Goal: Task Accomplishment & Management: Manage account settings

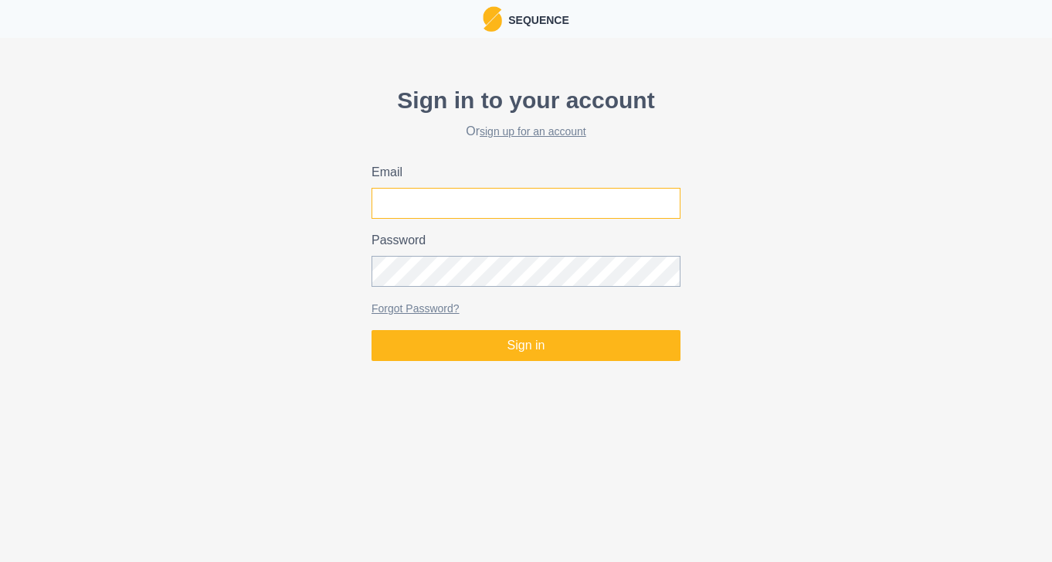
type input "[PERSON_NAME][EMAIL_ADDRESS][PERSON_NAME][DOMAIN_NAME]"
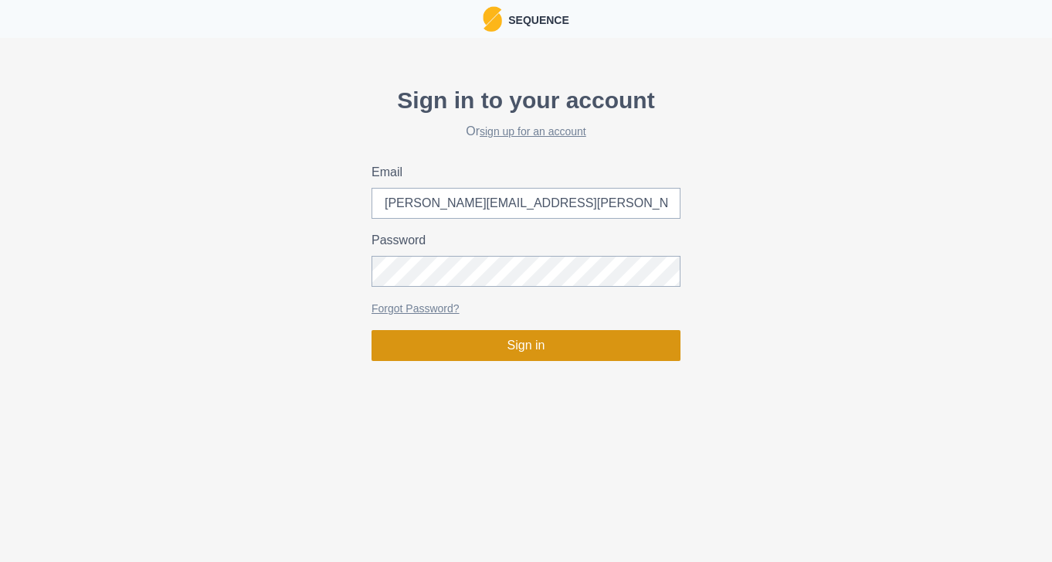
click at [516, 341] on button "Sign in" at bounding box center [526, 345] width 309 height 31
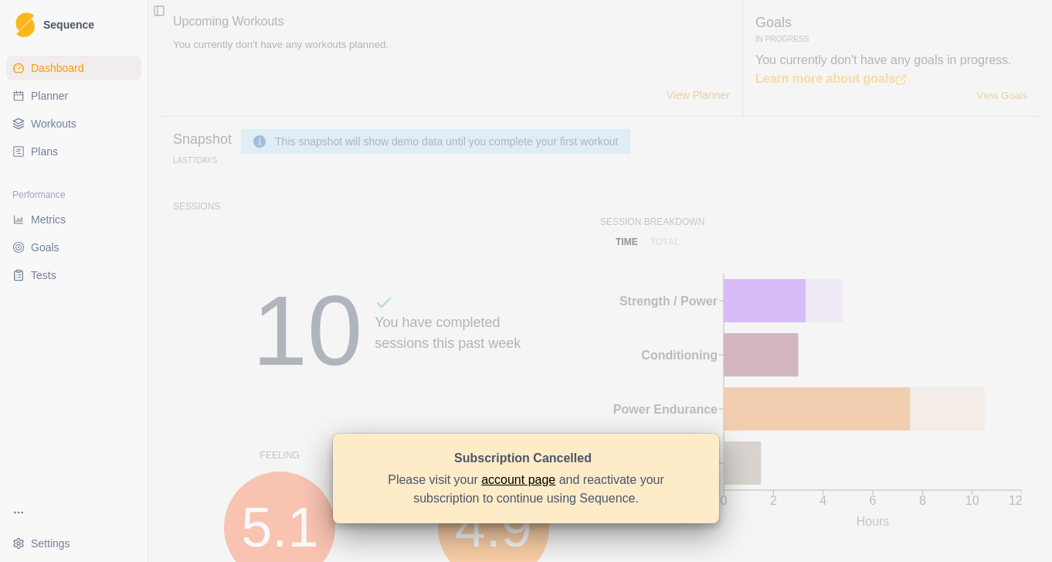
click at [514, 480] on link "account page" at bounding box center [518, 479] width 74 height 13
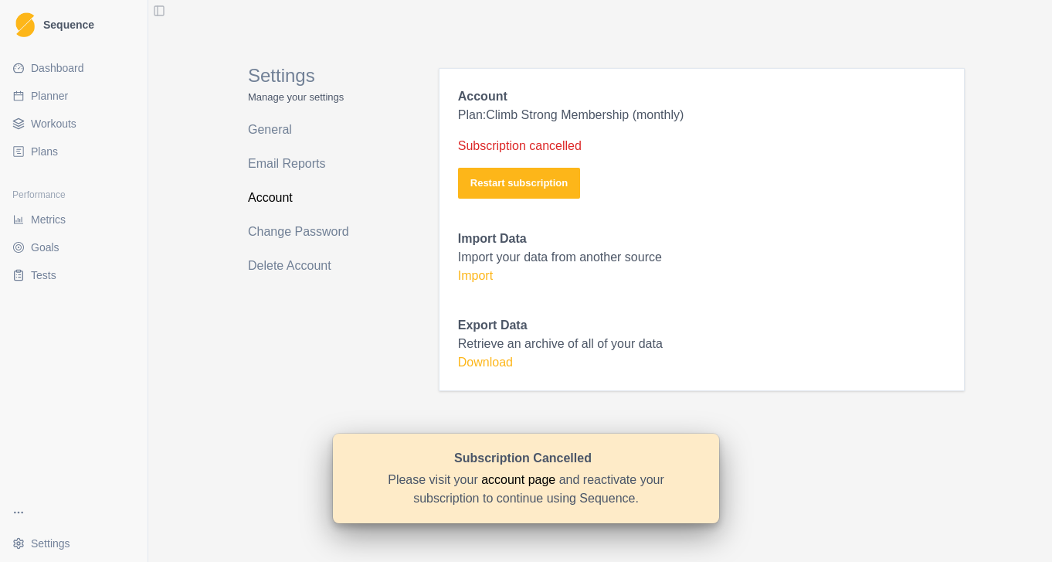
click at [266, 283] on div "Settings Manage your settings General Email Reports Account Change Password Del…" at bounding box center [309, 211] width 185 height 360
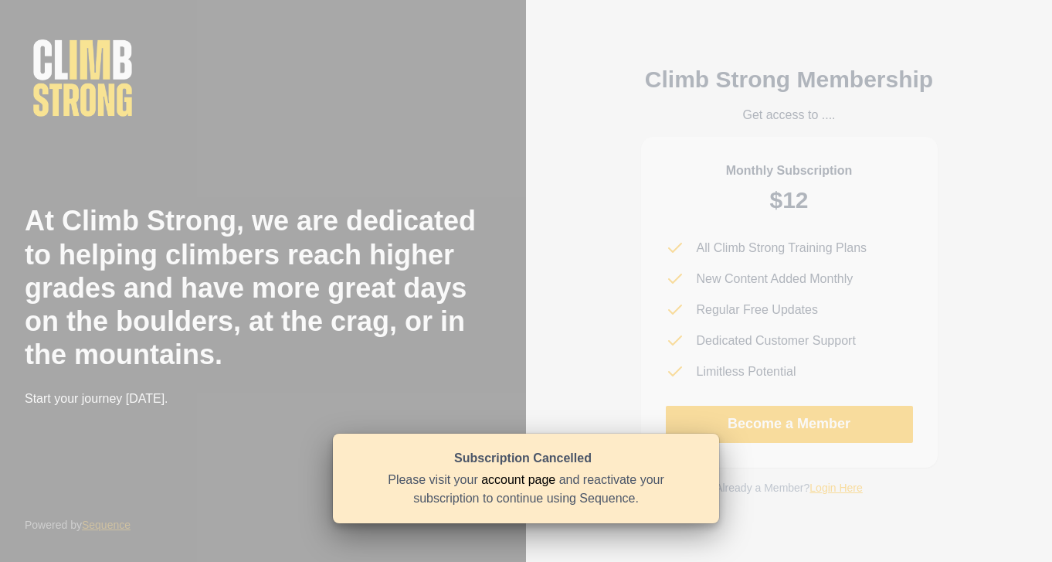
click at [596, 236] on div "Climb Strong Membership Get access to .... Monthly Subscription $12 All Climb S…" at bounding box center [789, 281] width 526 height 562
